Goal: Task Accomplishment & Management: Use online tool/utility

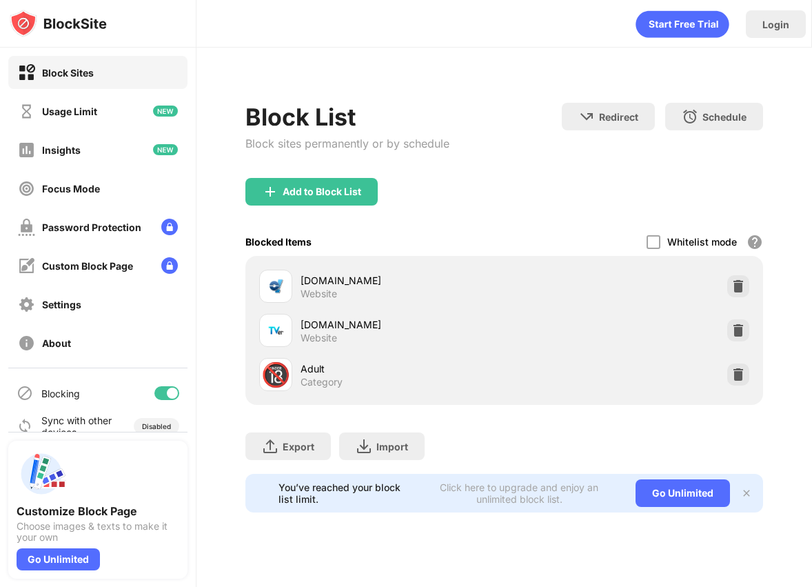
click at [161, 392] on div at bounding box center [166, 393] width 25 height 14
click at [173, 381] on div "Blocking" at bounding box center [97, 393] width 179 height 33
click at [171, 388] on div at bounding box center [166, 393] width 25 height 14
click at [180, 397] on div "Blocking" at bounding box center [97, 393] width 179 height 33
click at [176, 396] on div at bounding box center [172, 393] width 11 height 11
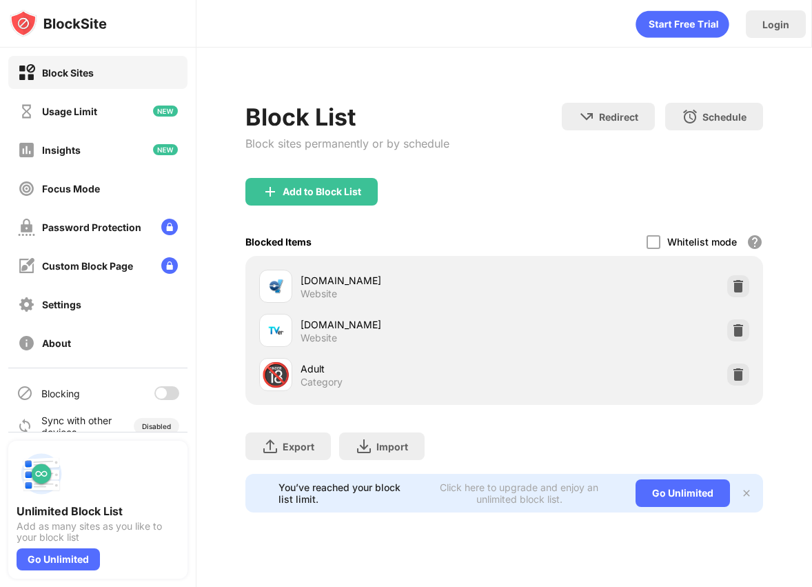
click at [167, 386] on div at bounding box center [166, 393] width 25 height 14
